Goal: Information Seeking & Learning: Check status

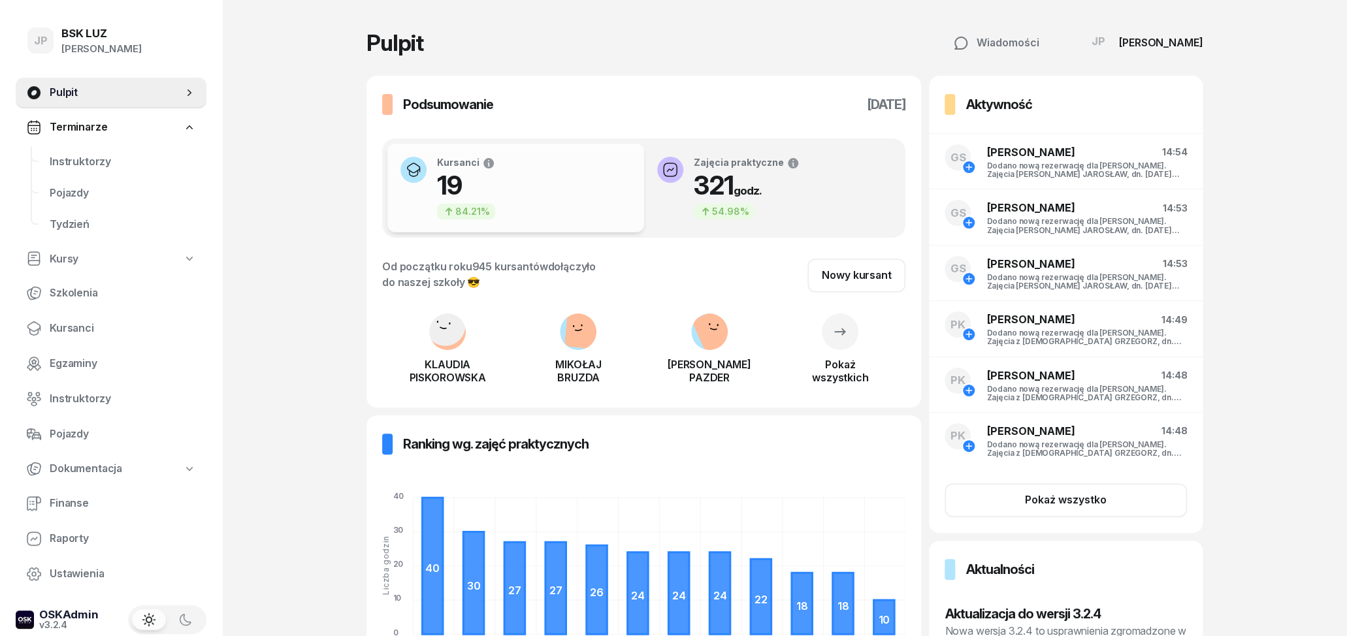
click at [83, 257] on link "Kursy" at bounding box center [111, 259] width 191 height 30
select select
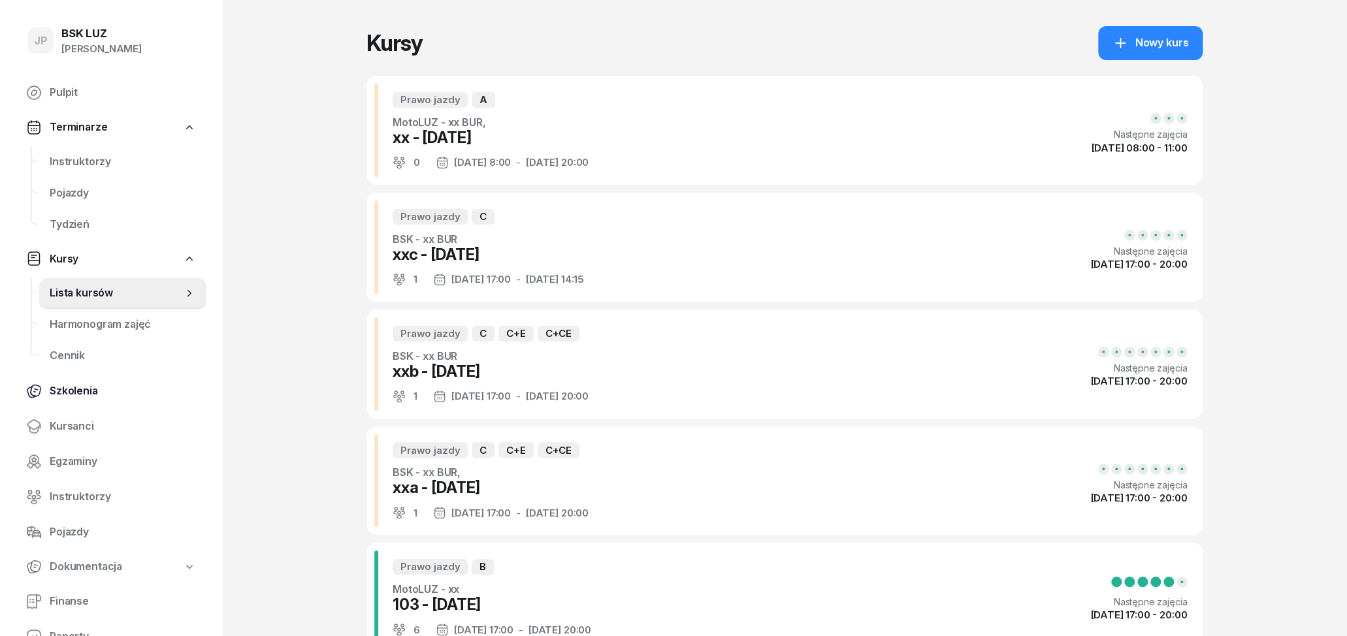
click at [86, 389] on span "Szkolenia" at bounding box center [123, 391] width 146 height 17
select select "createdAt-desc"
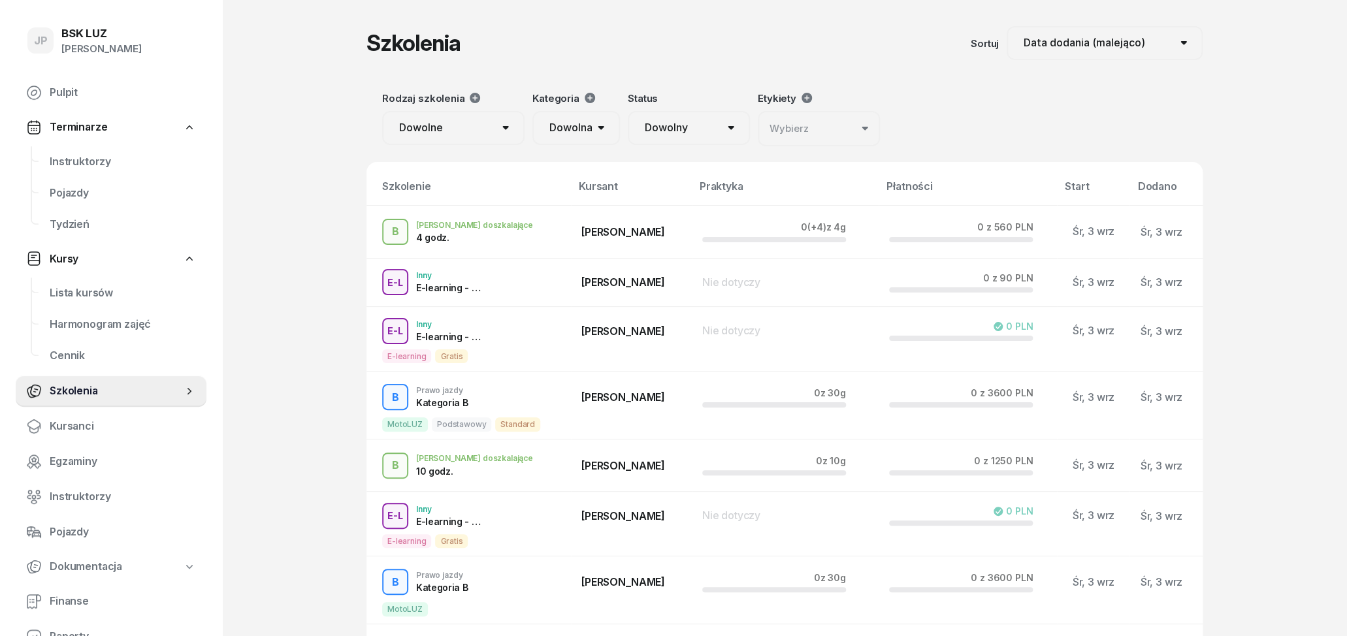
click at [73, 260] on span "Kursy" at bounding box center [64, 259] width 29 height 17
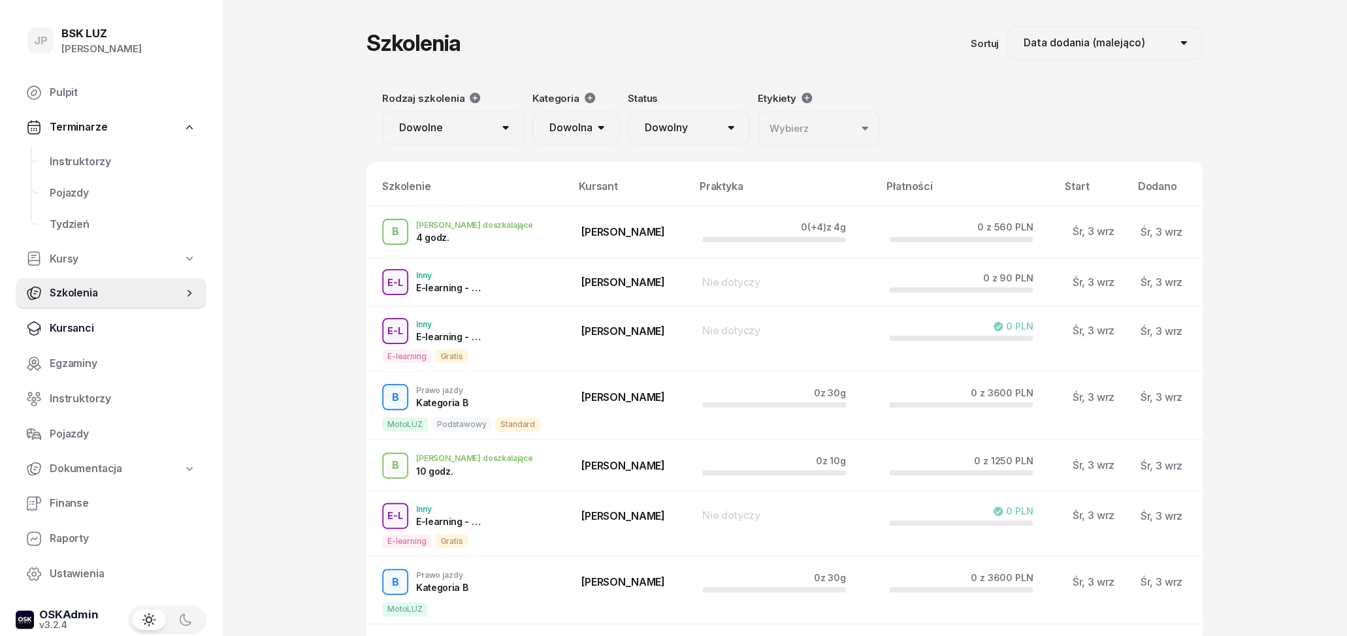
click at [89, 325] on span "Kursanci" at bounding box center [123, 328] width 146 height 17
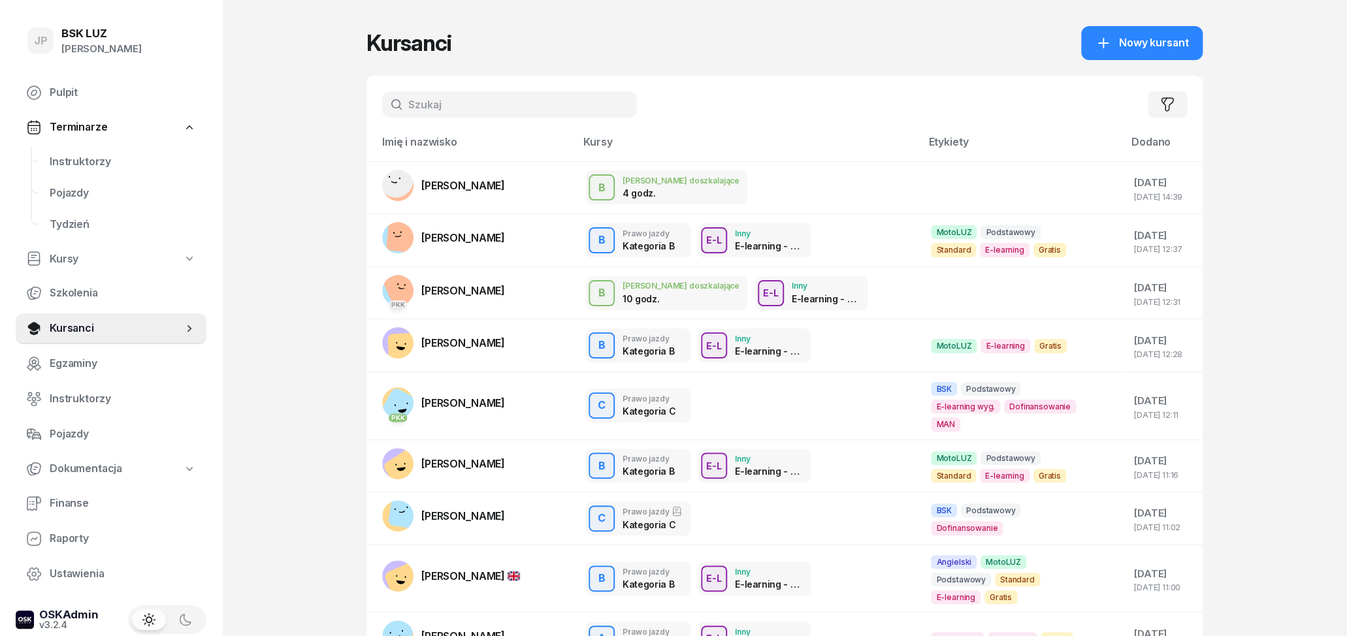
click at [457, 105] on input "text" at bounding box center [509, 104] width 255 height 26
type input "KURA"
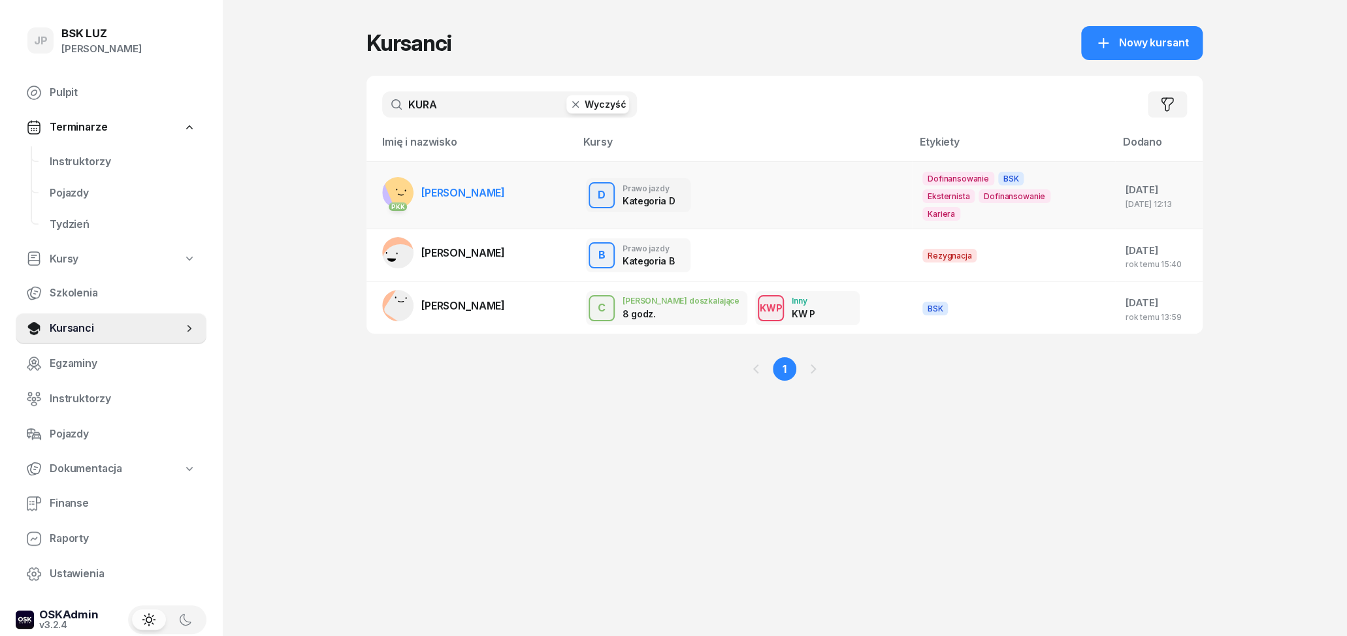
click at [455, 186] on span "[PERSON_NAME]" at bounding box center [463, 192] width 84 height 13
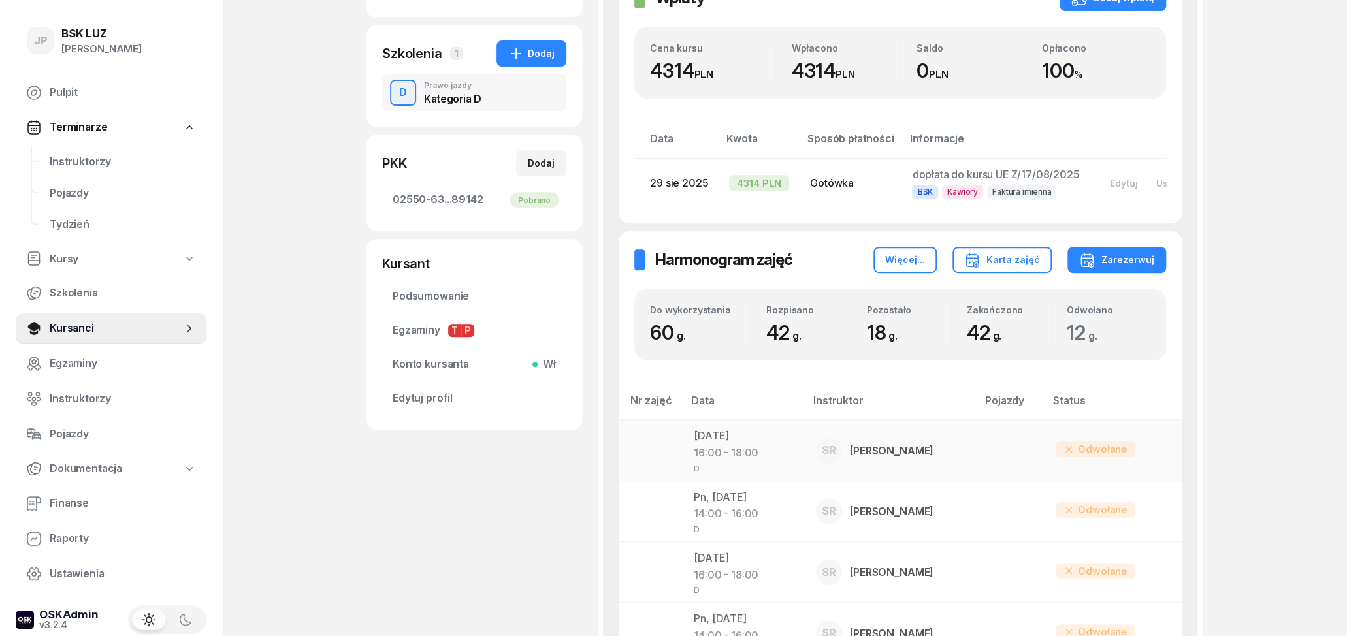
scroll to position [340, 0]
